Goal: Information Seeking & Learning: Understand process/instructions

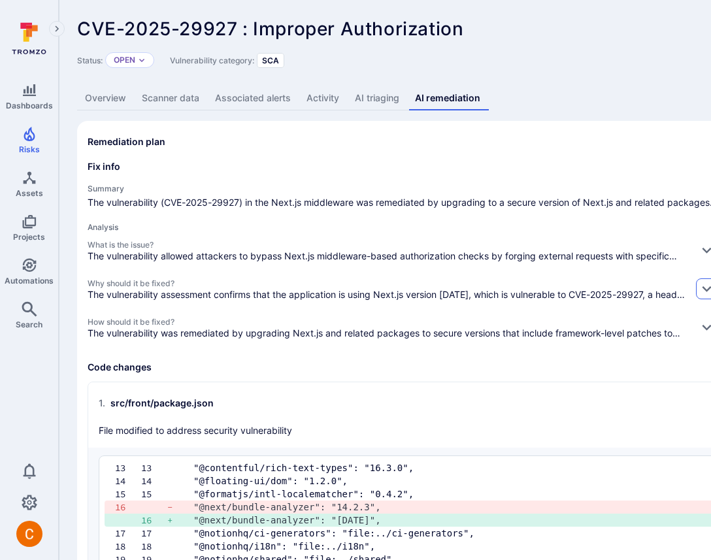
click at [700, 295] on icon "button" at bounding box center [707, 289] width 14 height 14
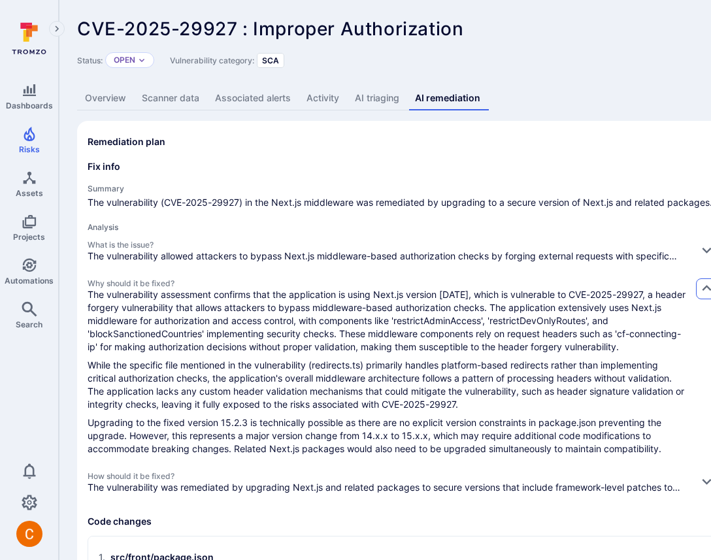
click at [700, 295] on icon "button" at bounding box center [707, 289] width 14 height 14
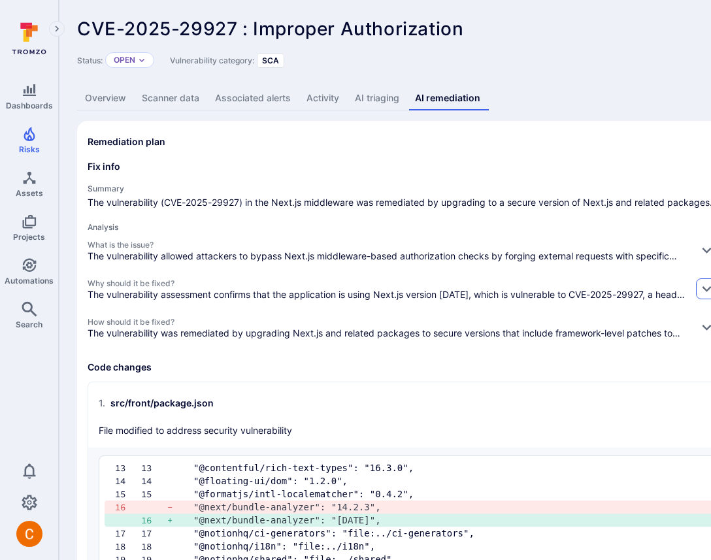
click at [700, 295] on icon "button" at bounding box center [707, 289] width 14 height 14
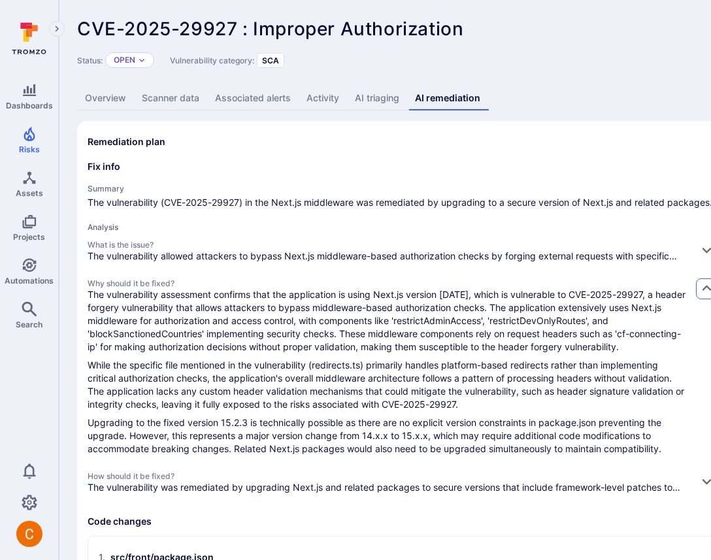
click at [700, 295] on icon "button" at bounding box center [707, 289] width 14 height 14
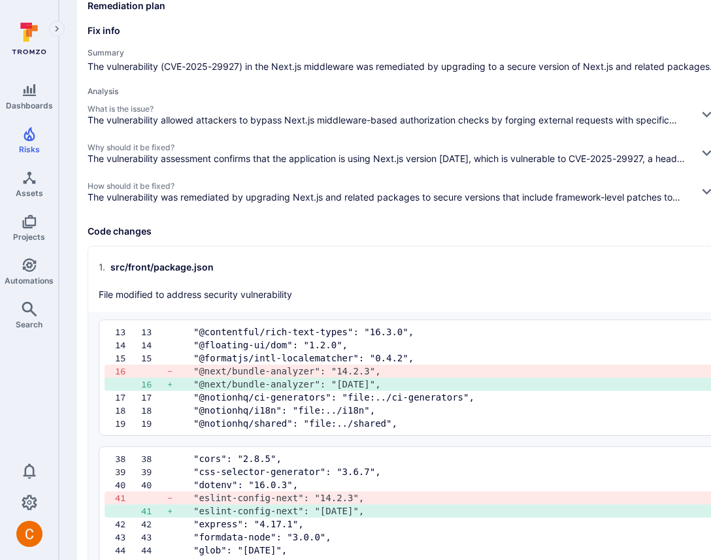
scroll to position [138, 0]
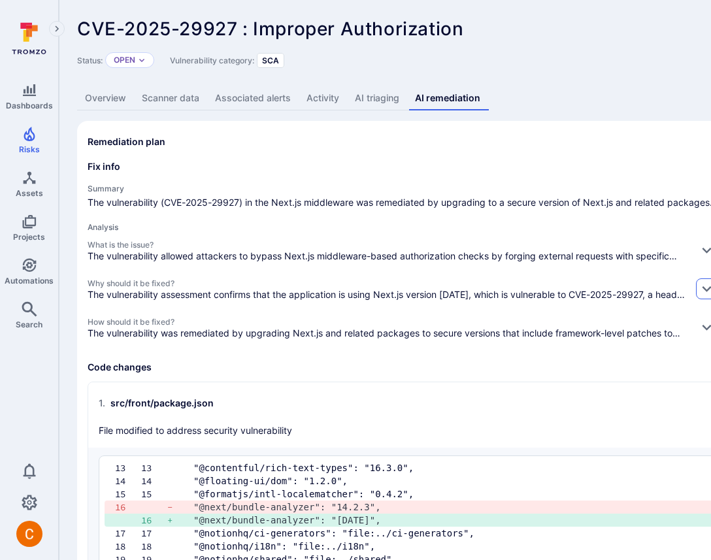
click at [700, 295] on icon "button" at bounding box center [707, 289] width 14 height 14
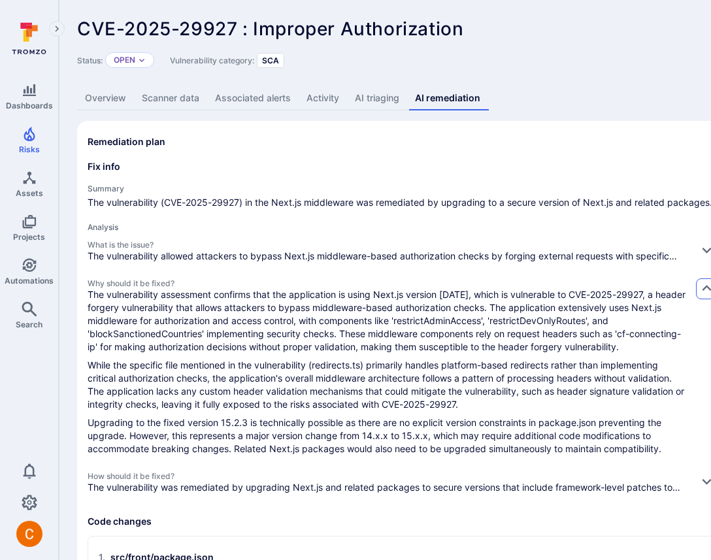
click at [700, 295] on icon "button" at bounding box center [707, 289] width 14 height 14
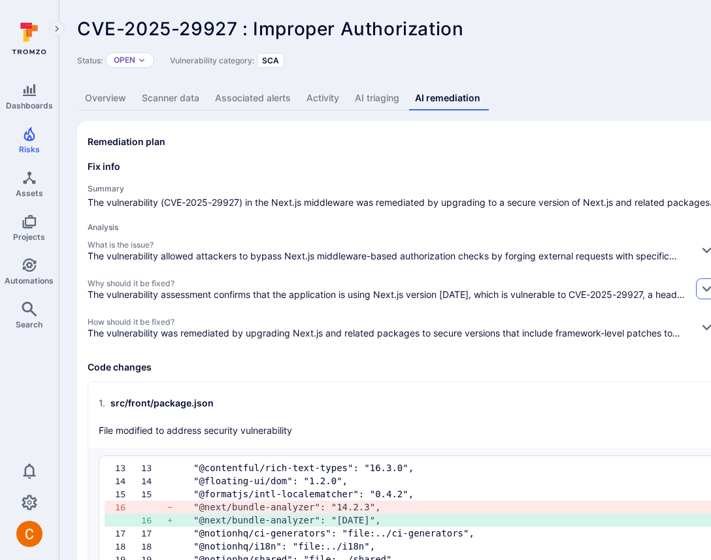
click at [700, 295] on icon "button" at bounding box center [707, 289] width 14 height 14
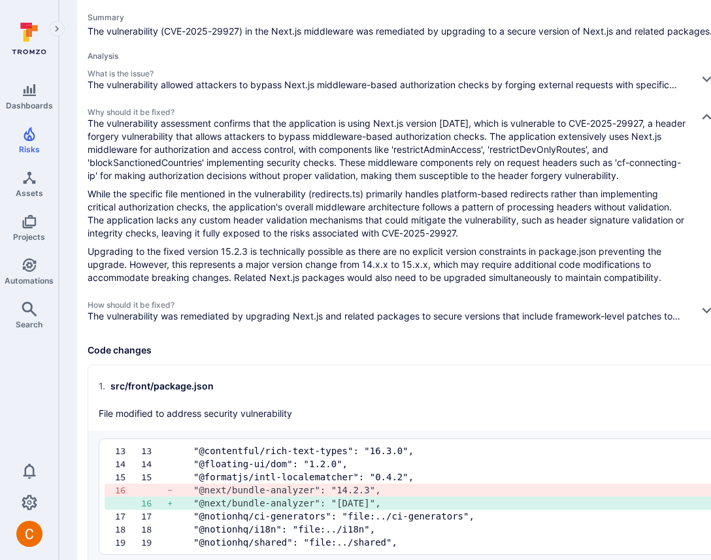
scroll to position [76, 0]
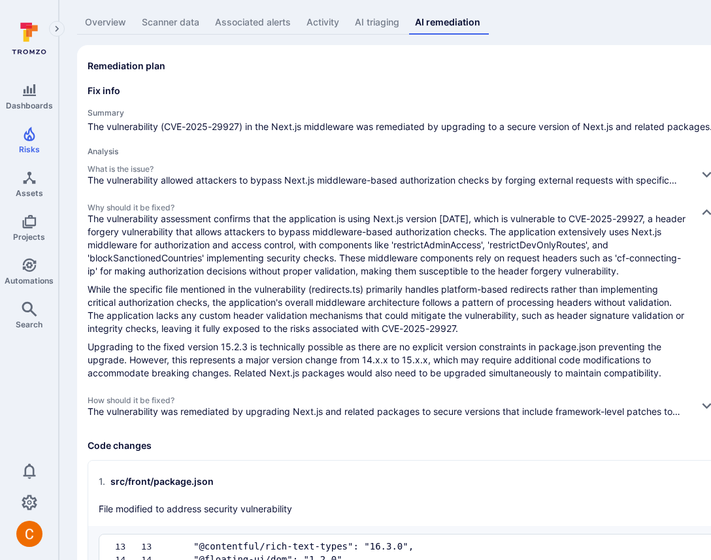
click at [375, 21] on link "AI triaging" at bounding box center [377, 22] width 60 height 24
